Goal: Find specific page/section: Find specific page/section

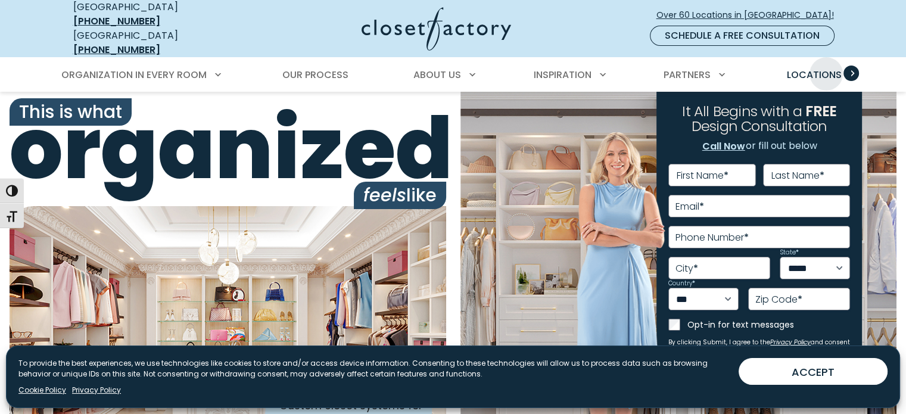
click at [826, 68] on span "Locations" at bounding box center [813, 75] width 55 height 14
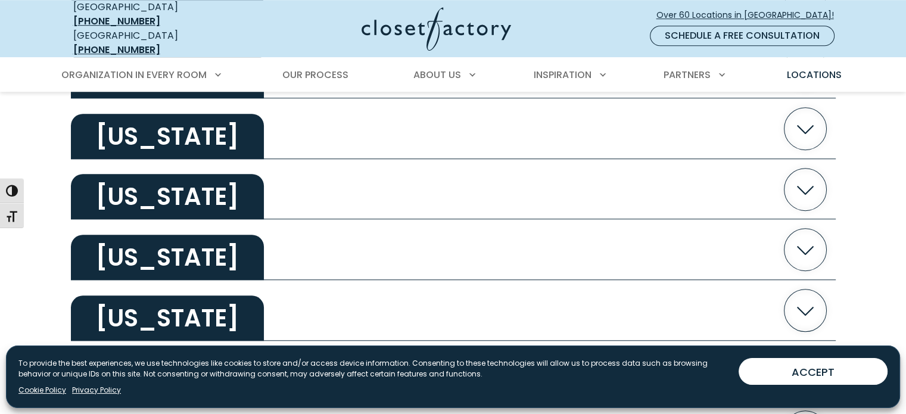
scroll to position [1171, 0]
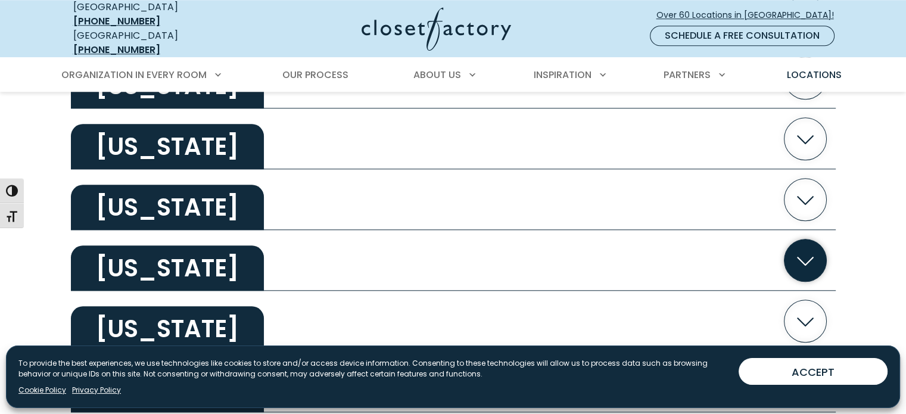
click at [245, 273] on h2 "[US_STATE]" at bounding box center [167, 267] width 193 height 45
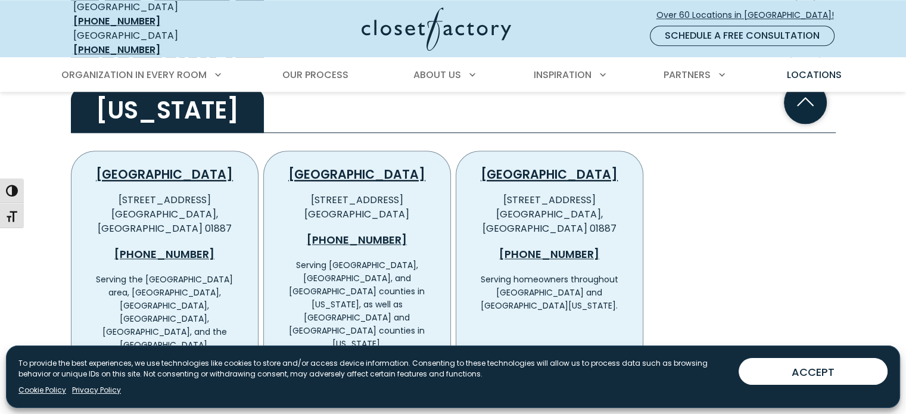
scroll to position [1347, 0]
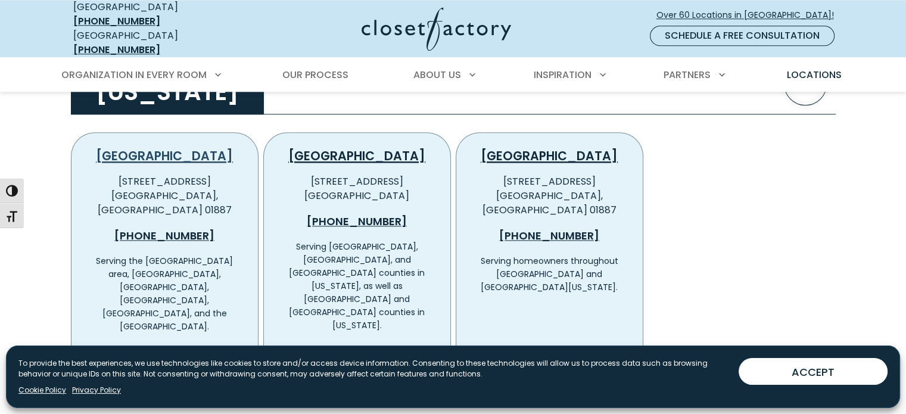
click at [176, 147] on link "[GEOGRAPHIC_DATA]" at bounding box center [164, 155] width 137 height 17
